Goal: Transaction & Acquisition: Obtain resource

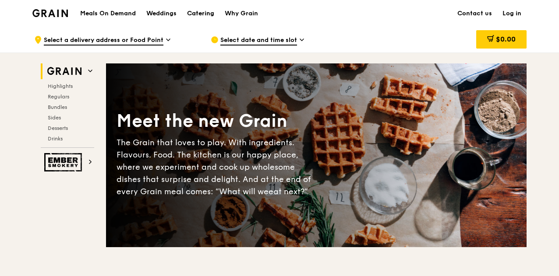
click at [201, 8] on div "Catering" at bounding box center [200, 13] width 27 height 26
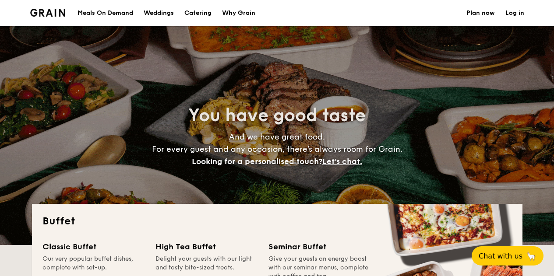
select select
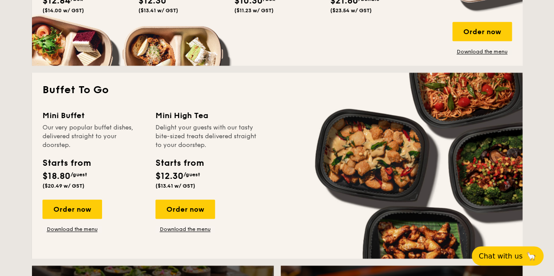
scroll to position [523, 0]
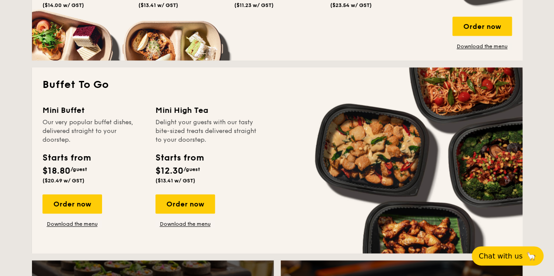
click at [79, 231] on div "Mini Buffet Our very popular buffet dishes, delivered straight to your doorstep…" at bounding box center [276, 173] width 469 height 139
click at [66, 226] on link "Download the menu" at bounding box center [72, 224] width 60 height 7
